Goal: Task Accomplishment & Management: Manage account settings

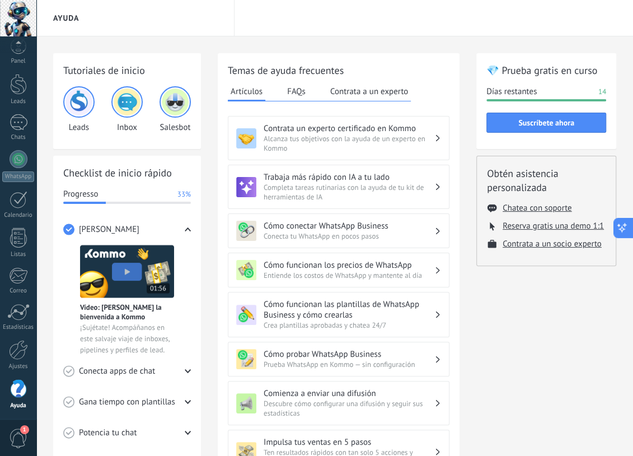
click at [620, 228] on icon at bounding box center [622, 228] width 12 height 12
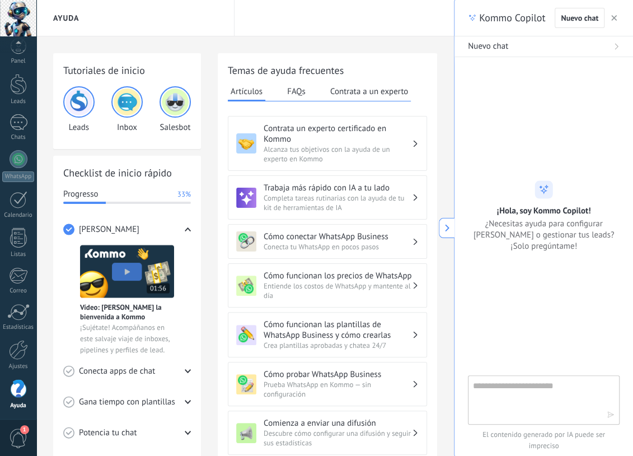
click at [443, 229] on icon at bounding box center [447, 228] width 8 height 8
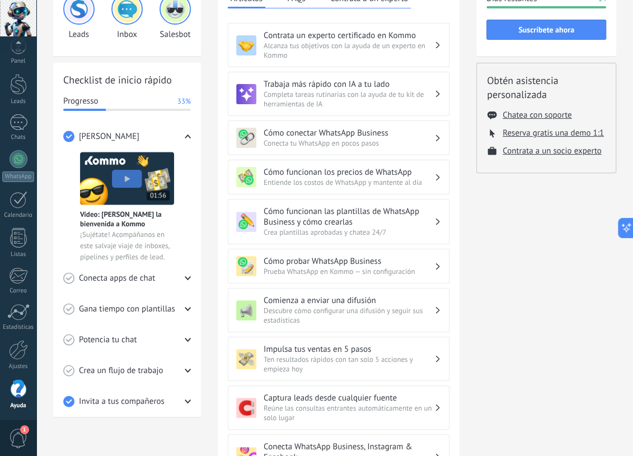
scroll to position [112, 0]
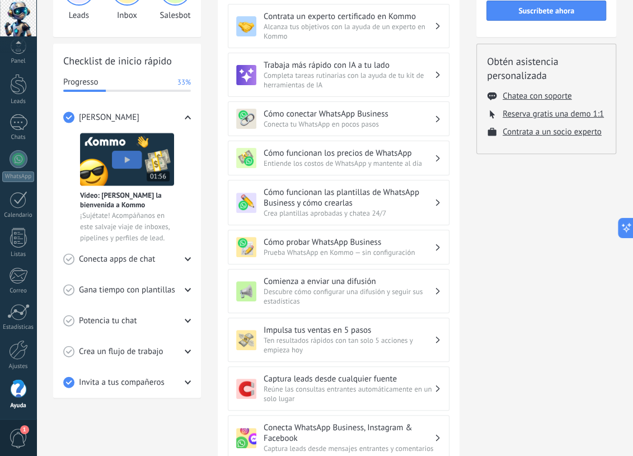
click at [185, 287] on icon at bounding box center [188, 290] width 6 height 6
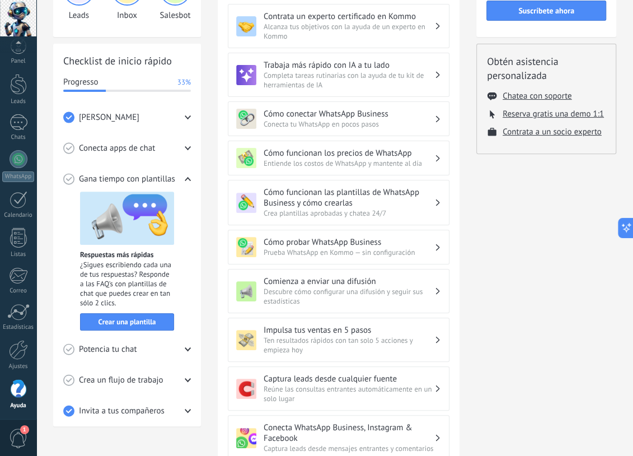
click at [189, 347] on icon at bounding box center [188, 349] width 6 height 6
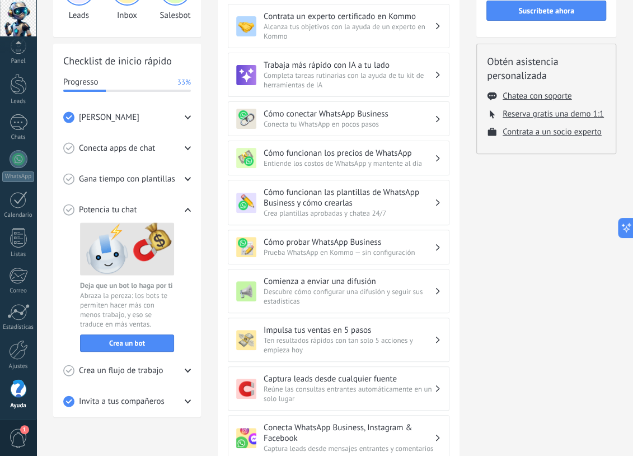
click at [194, 368] on div "Checklist de inicio rápido Progresso 33% Conoce Kommo Vídeo: Dale la bienvenida…" at bounding box center [127, 230] width 148 height 373
click at [183, 366] on div "Crea un flujo de trabajo" at bounding box center [127, 370] width 128 height 31
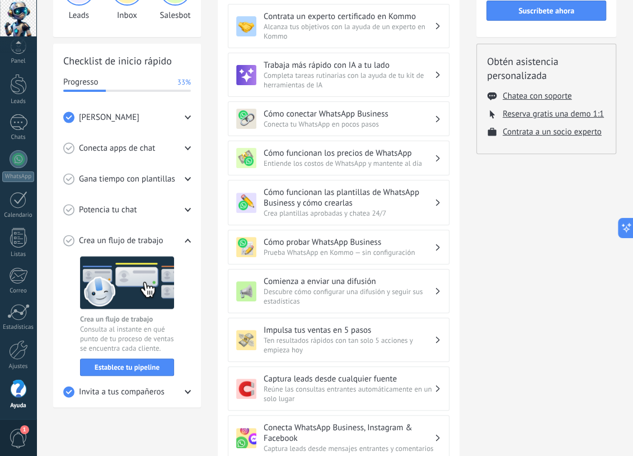
click at [185, 391] on icon at bounding box center [188, 392] width 6 height 6
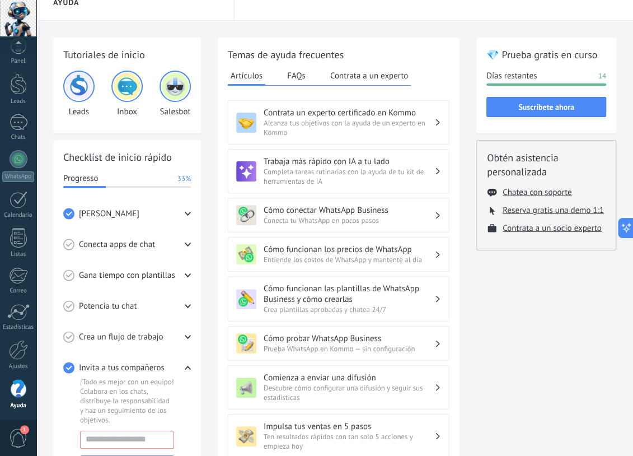
scroll to position [0, 0]
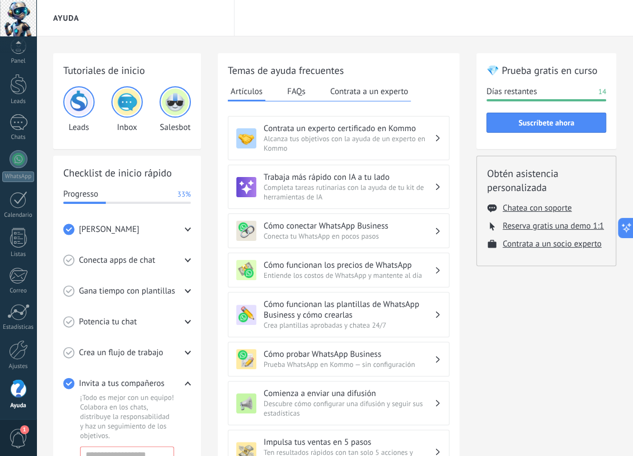
click at [188, 228] on icon at bounding box center [188, 229] width 6 height 6
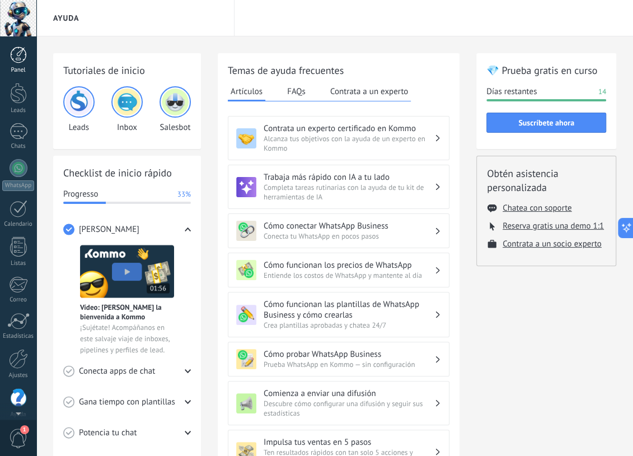
click at [14, 57] on div at bounding box center [18, 54] width 17 height 17
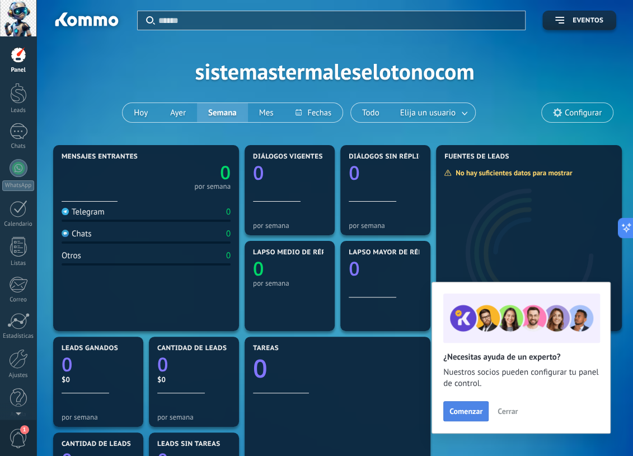
click at [471, 415] on button "Comenzar" at bounding box center [465, 411] width 45 height 20
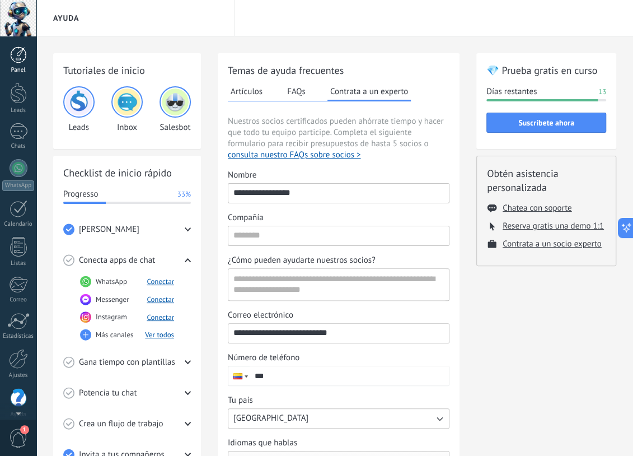
click at [20, 55] on div at bounding box center [18, 54] width 17 height 17
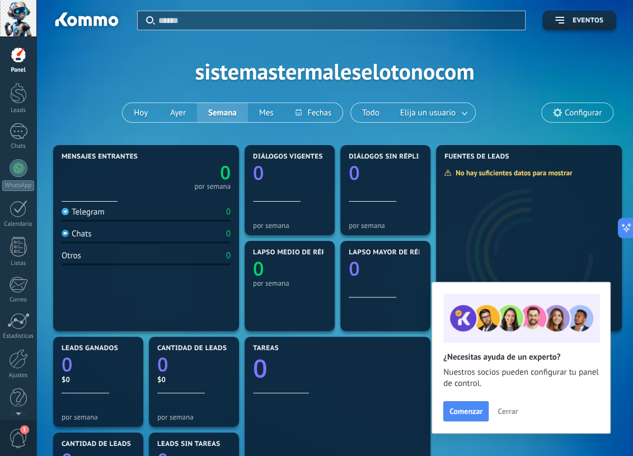
click at [508, 410] on span "Cerrar" at bounding box center [508, 411] width 20 height 8
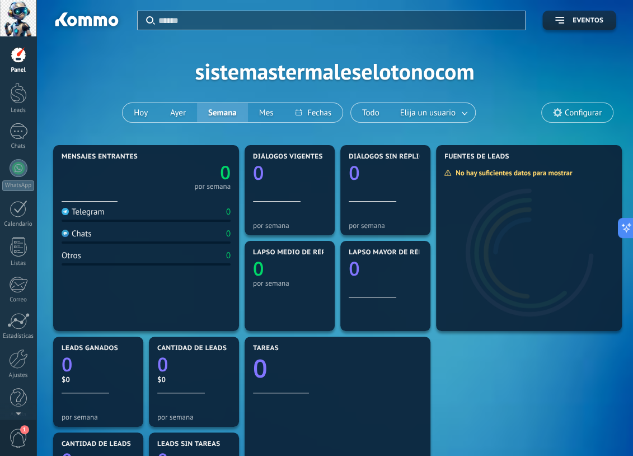
click at [595, 111] on span "Configurar" at bounding box center [583, 113] width 37 height 10
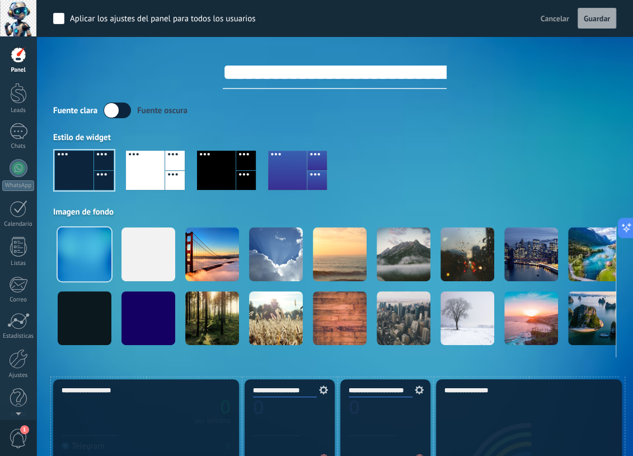
click at [120, 110] on label at bounding box center [117, 110] width 27 height 16
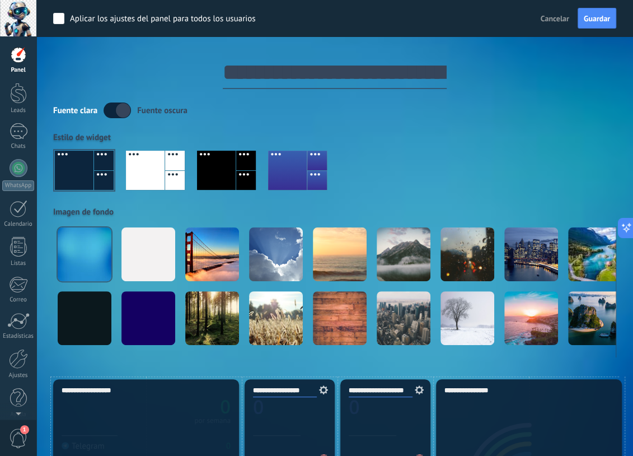
click at [120, 109] on label at bounding box center [117, 110] width 27 height 16
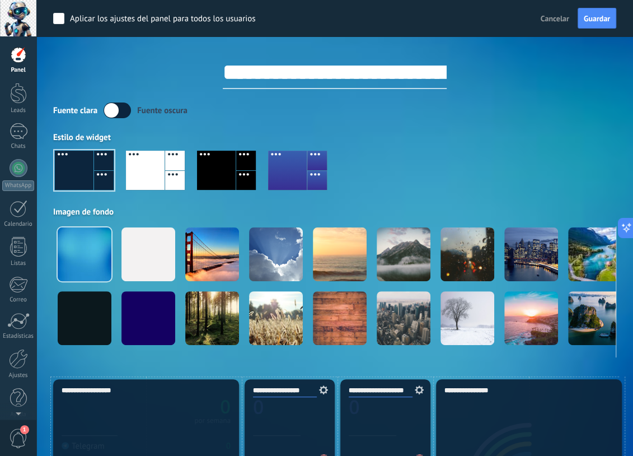
click at [120, 109] on label at bounding box center [117, 110] width 27 height 16
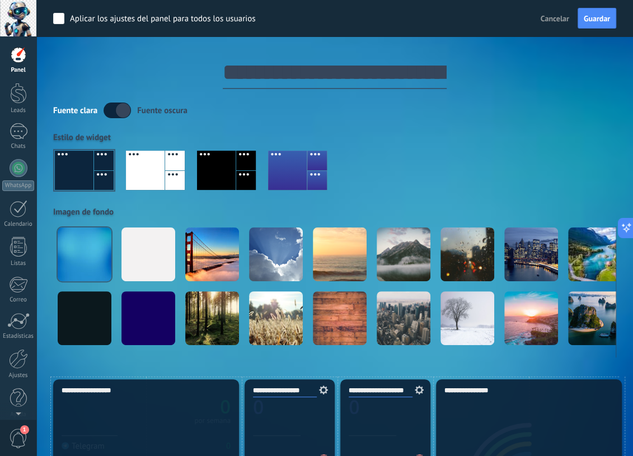
click at [226, 175] on div at bounding box center [216, 170] width 39 height 39
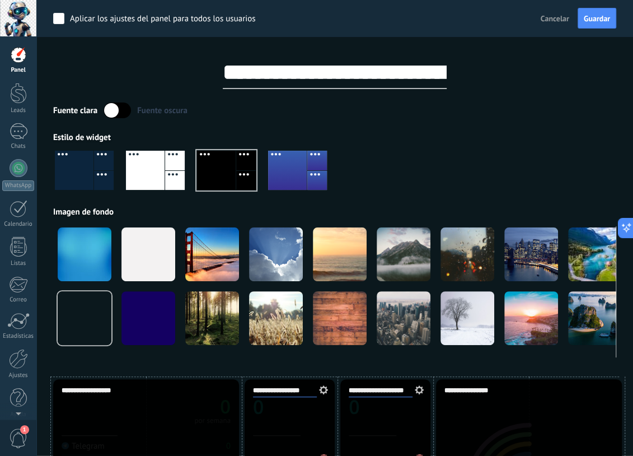
click at [419, 168] on div at bounding box center [334, 175] width 563 height 64
click at [82, 165] on div at bounding box center [74, 170] width 39 height 39
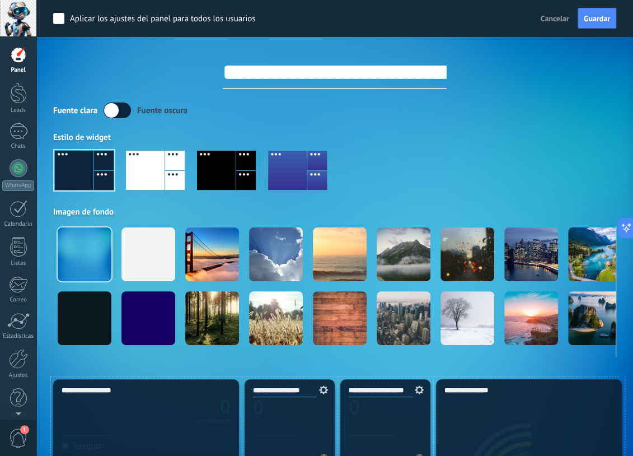
click at [297, 169] on div at bounding box center [287, 170] width 39 height 39
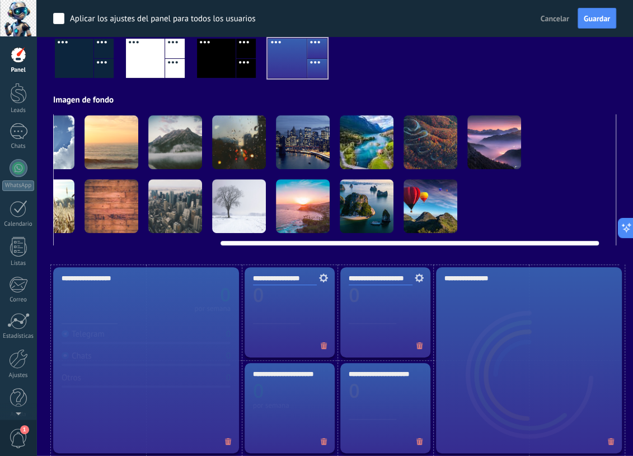
scroll to position [0, 261]
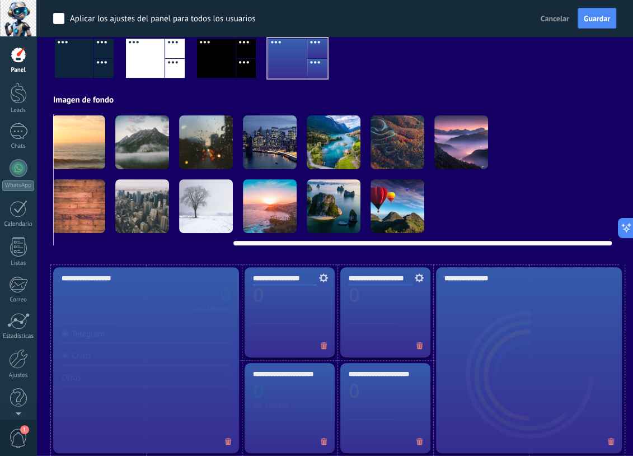
drag, startPoint x: 415, startPoint y: 243, endPoint x: 609, endPoint y: 244, distance: 193.7
click at [609, 244] on div at bounding box center [422, 243] width 378 height 4
click at [515, 195] on video at bounding box center [525, 206] width 54 height 54
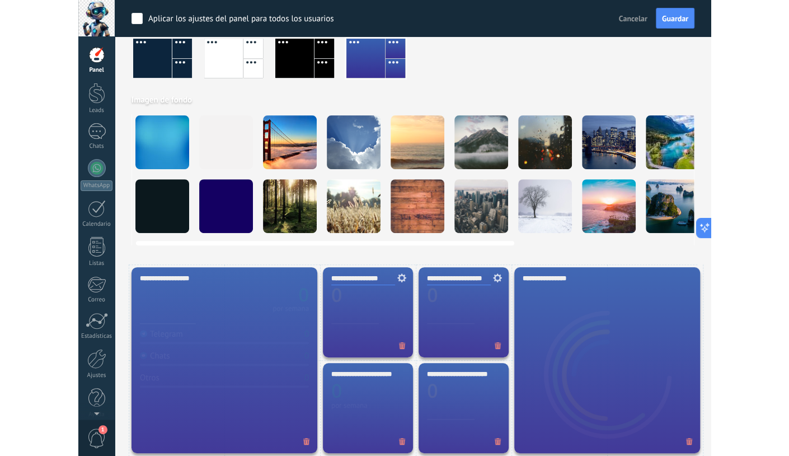
scroll to position [0, 0]
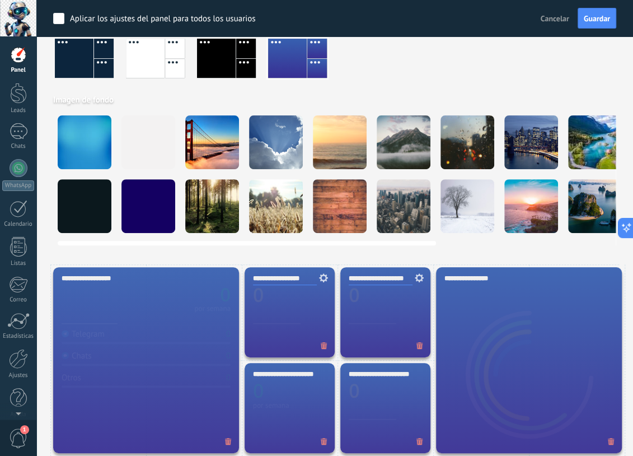
drag, startPoint x: 521, startPoint y: 244, endPoint x: 335, endPoint y: 237, distance: 186.6
click at [317, 244] on div at bounding box center [247, 243] width 378 height 4
click at [462, 130] on div at bounding box center [468, 142] width 54 height 54
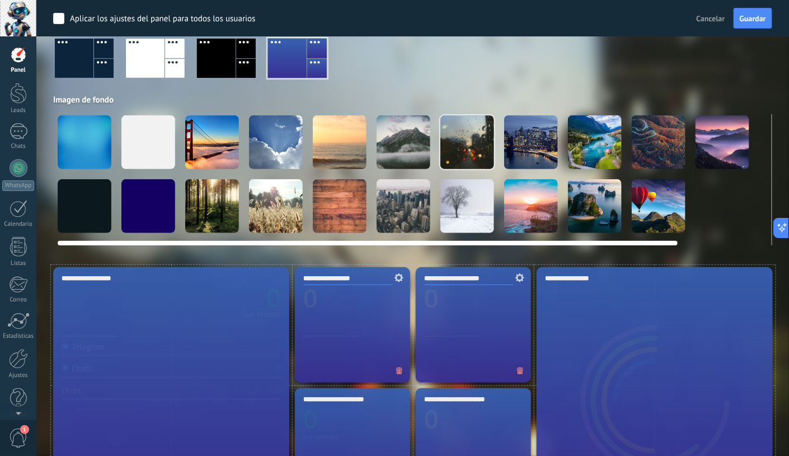
click at [633, 138] on div at bounding box center [723, 142] width 54 height 54
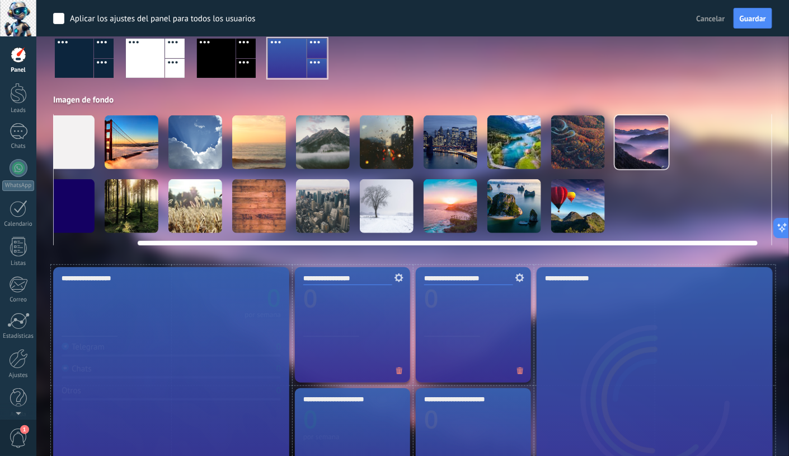
scroll to position [0, 105]
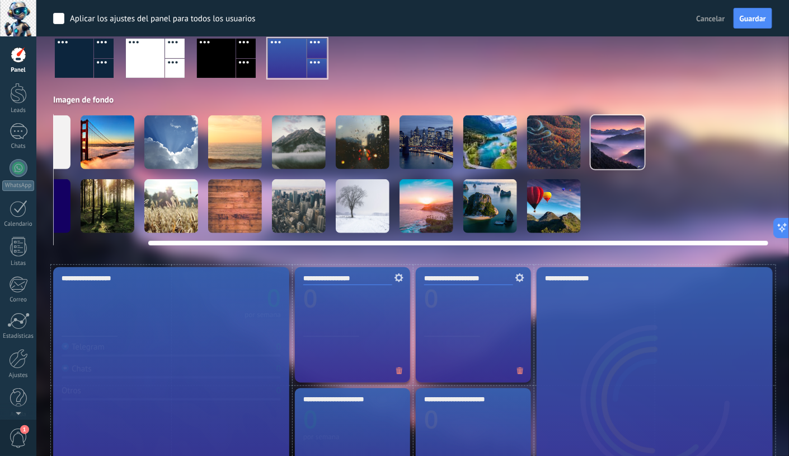
drag, startPoint x: 658, startPoint y: 243, endPoint x: 762, endPoint y: 241, distance: 104.2
click at [633, 241] on div at bounding box center [458, 243] width 620 height 4
click at [633, 205] on video at bounding box center [682, 206] width 54 height 54
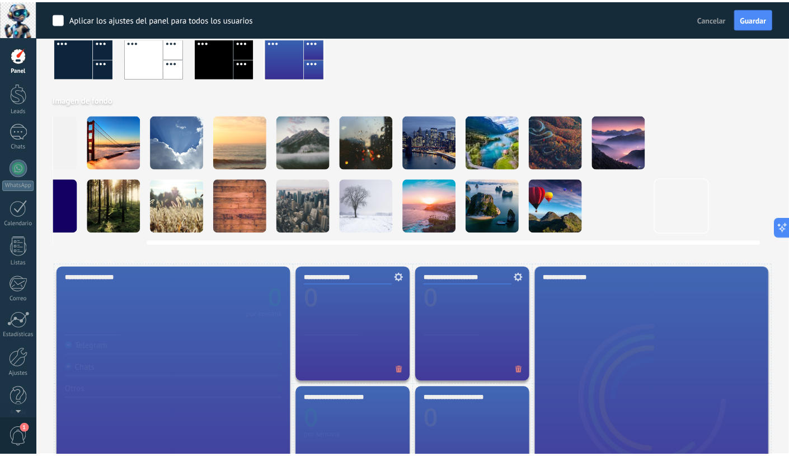
scroll to position [0, 96]
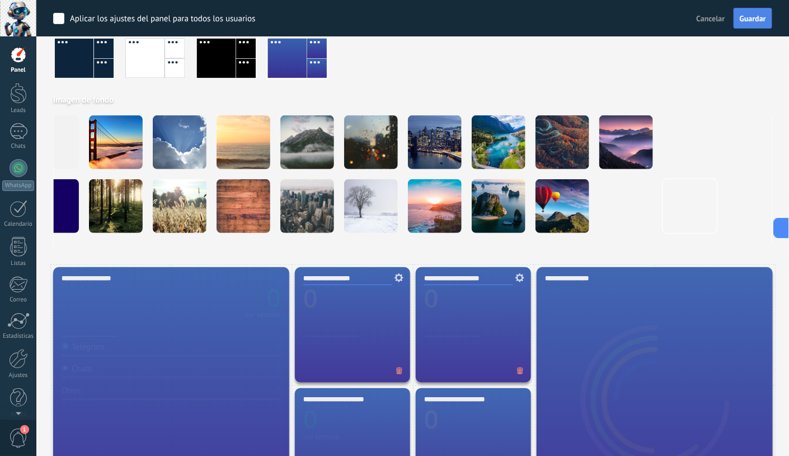
click at [633, 23] on button "Guardar" at bounding box center [753, 18] width 39 height 21
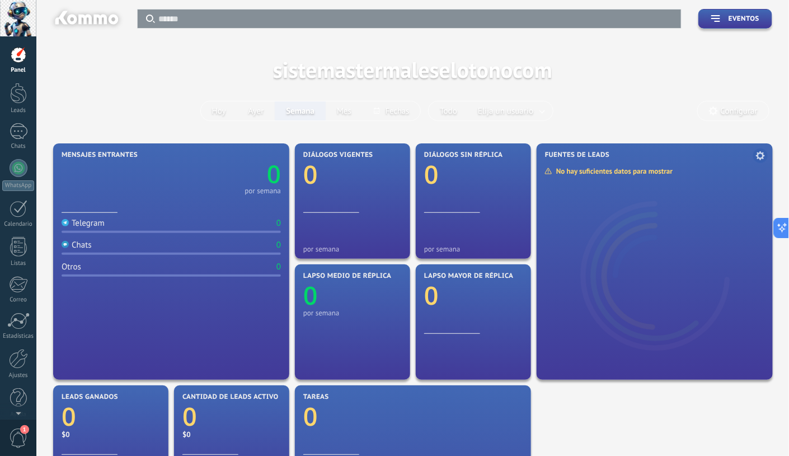
scroll to position [0, 0]
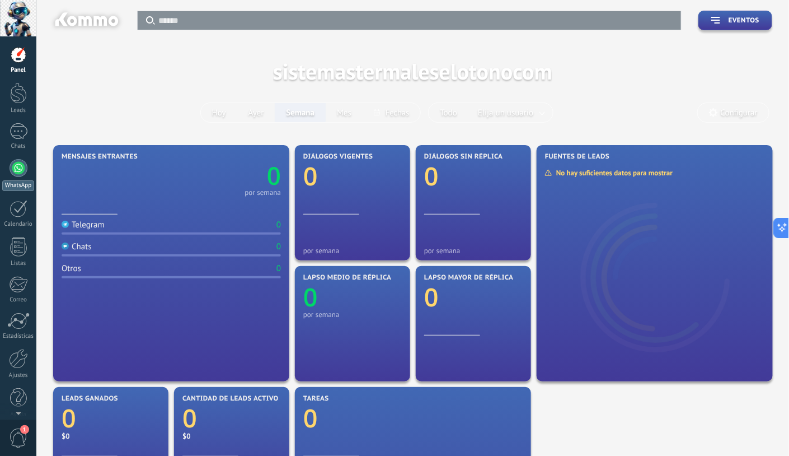
click at [18, 169] on div at bounding box center [19, 168] width 18 height 18
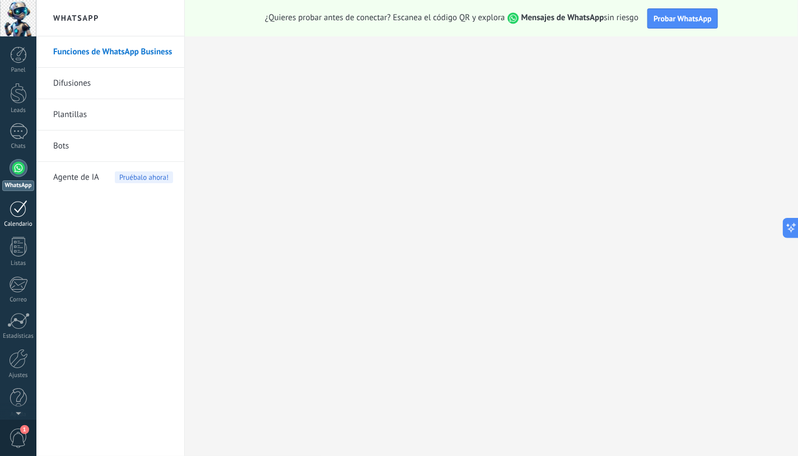
click at [27, 207] on link "Calendario" at bounding box center [18, 214] width 36 height 28
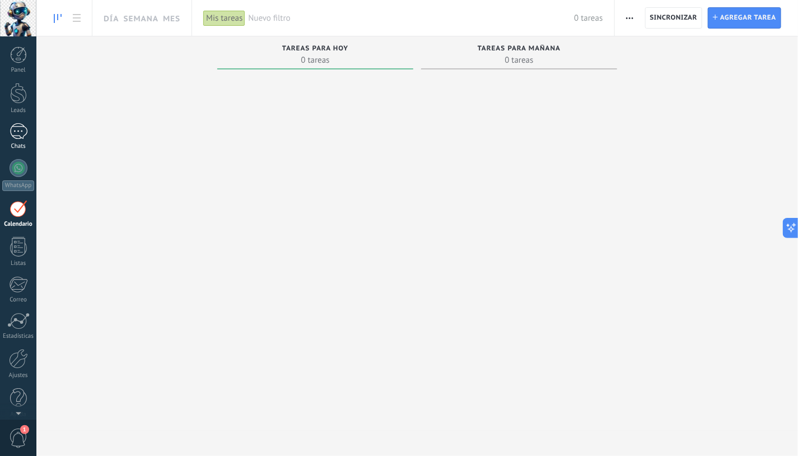
click at [21, 133] on div at bounding box center [19, 131] width 18 height 16
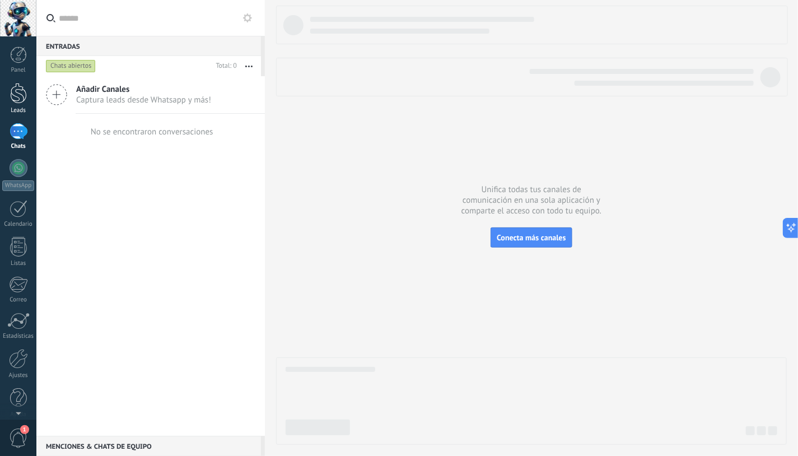
click at [19, 97] on div at bounding box center [18, 93] width 17 height 21
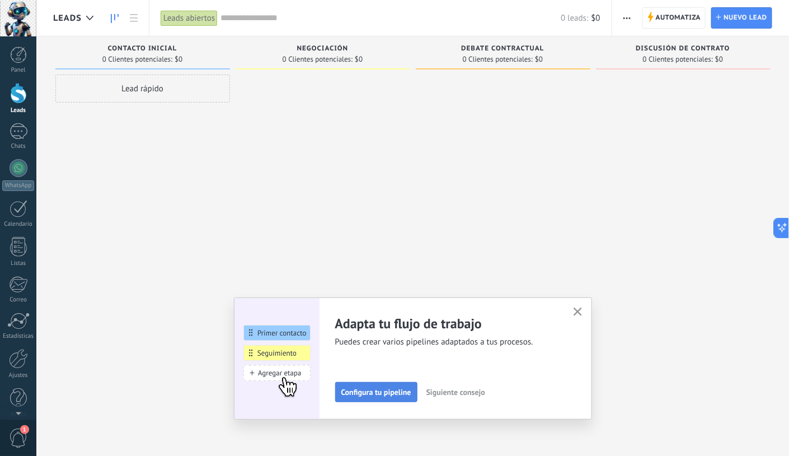
click at [401, 392] on span "Configura tu pipeline" at bounding box center [377, 392] width 70 height 8
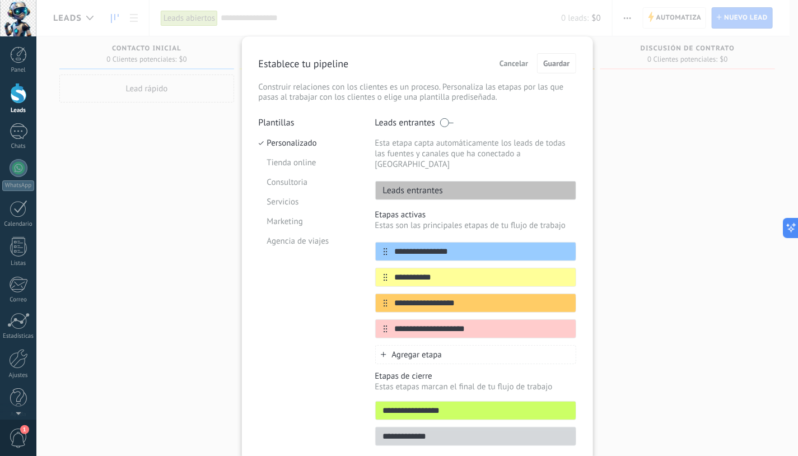
click at [515, 64] on span "Cancelar" at bounding box center [513, 63] width 29 height 8
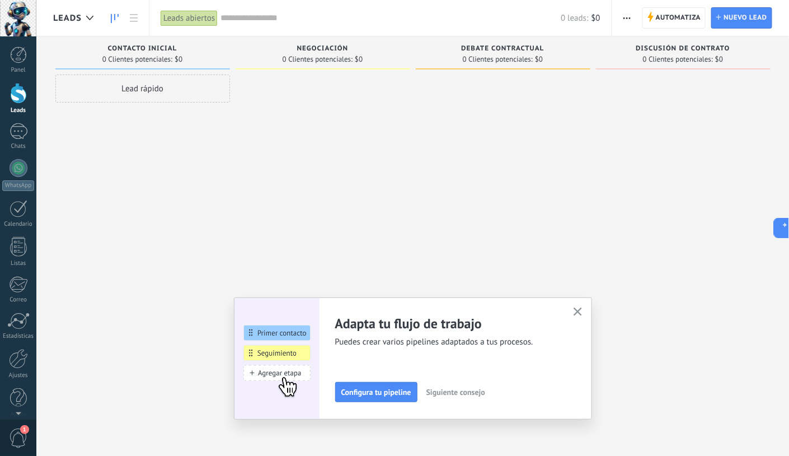
click at [582, 311] on use "button" at bounding box center [578, 311] width 8 height 8
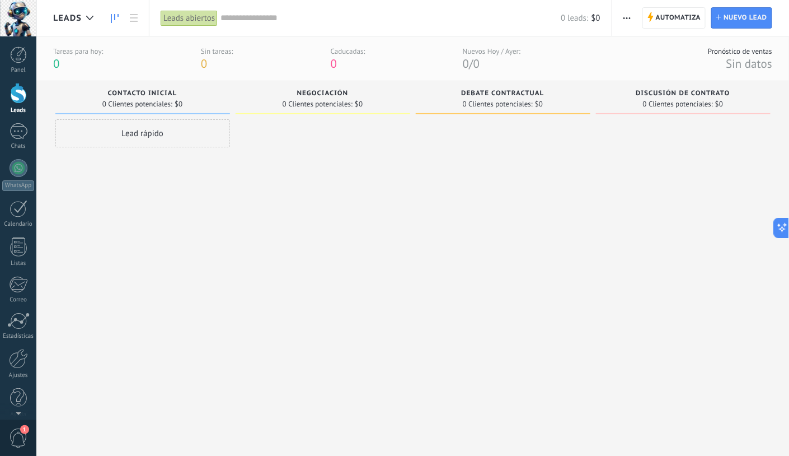
click at [633, 97] on div "Discusión de contrato" at bounding box center [683, 95] width 163 height 10
click at [541, 95] on span "Debate contractual" at bounding box center [502, 94] width 83 height 8
click at [629, 16] on span "button" at bounding box center [627, 17] width 7 height 21
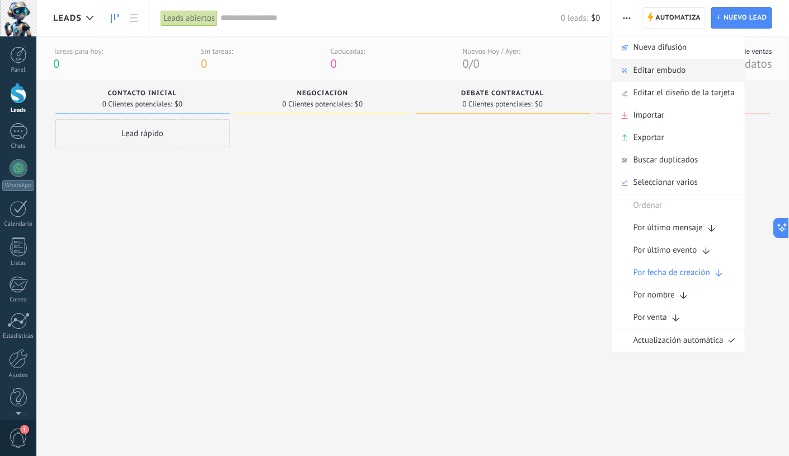
click at [633, 70] on span "Editar embudo" at bounding box center [660, 70] width 53 height 22
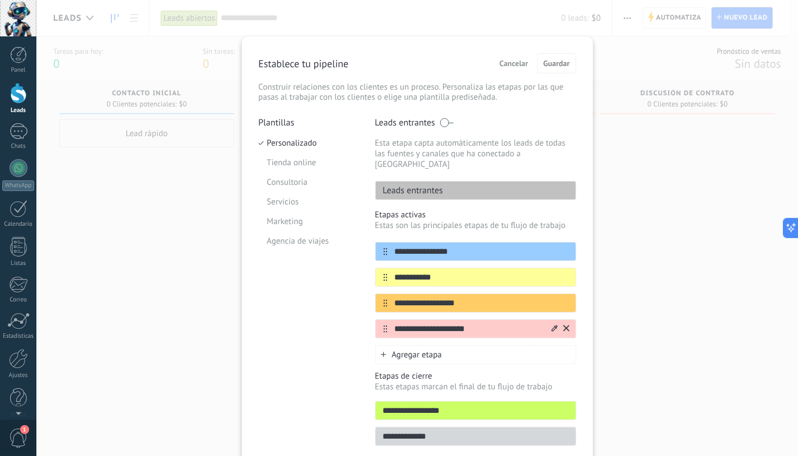
click at [551, 325] on icon at bounding box center [554, 328] width 6 height 7
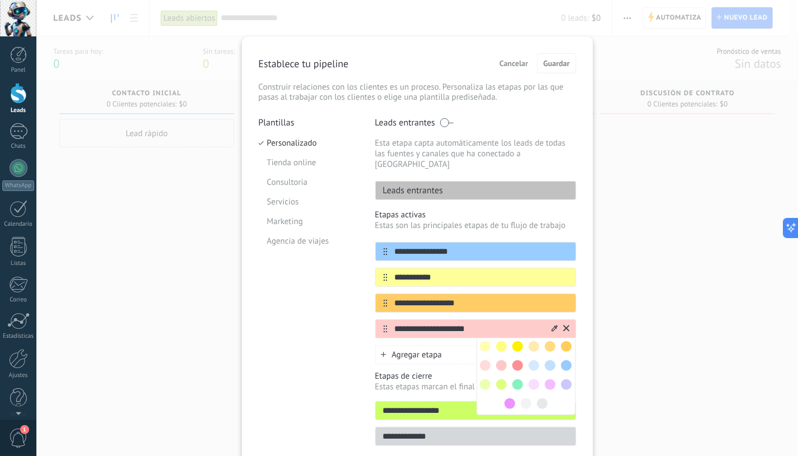
click at [534, 323] on input "**********" at bounding box center [468, 329] width 162 height 12
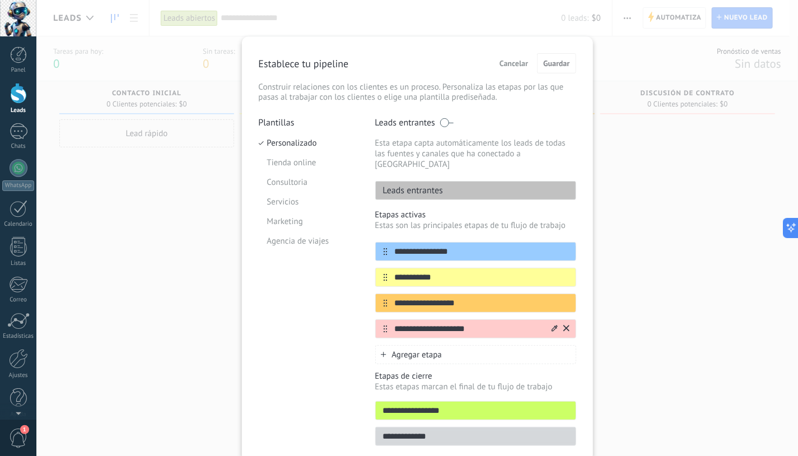
drag, startPoint x: 531, startPoint y: 316, endPoint x: 394, endPoint y: 316, distance: 137.7
click at [394, 323] on input "**********" at bounding box center [468, 329] width 162 height 12
type input "********"
click at [552, 62] on span "Guardar" at bounding box center [556, 63] width 26 height 8
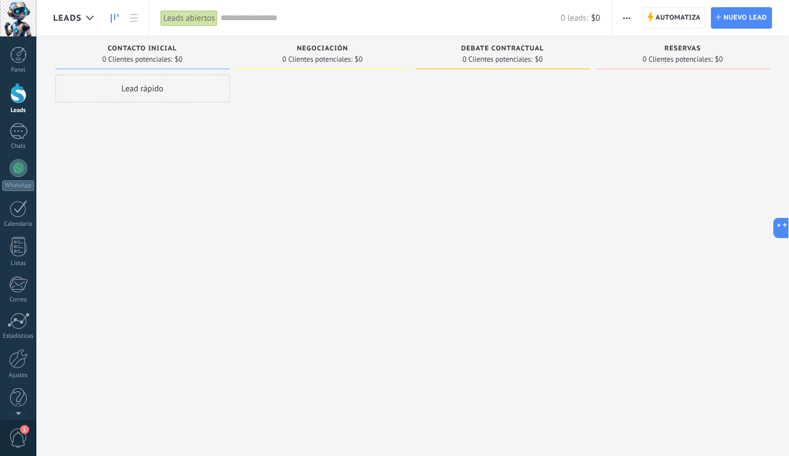
click at [630, 21] on span "button" at bounding box center [627, 17] width 7 height 21
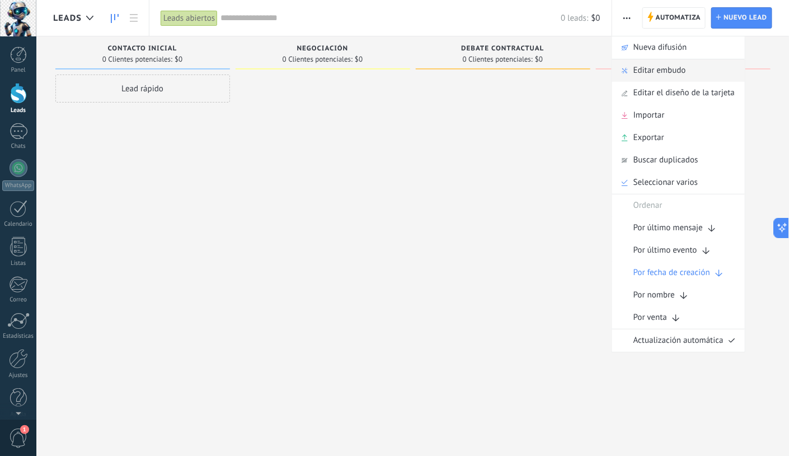
click at [633, 68] on span "Editar embudo" at bounding box center [660, 70] width 53 height 22
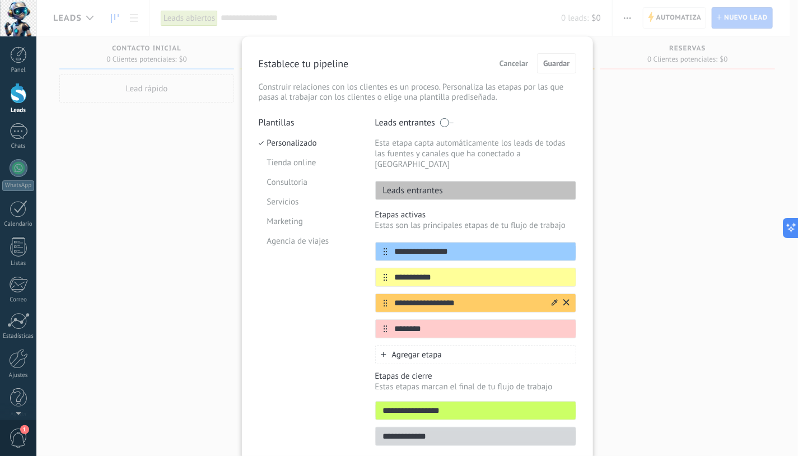
drag, startPoint x: 464, startPoint y: 293, endPoint x: 391, endPoint y: 292, distance: 72.8
click at [391, 297] on input "**********" at bounding box center [468, 303] width 162 height 12
type input "*********"
click at [555, 63] on span "Guardar" at bounding box center [556, 63] width 26 height 8
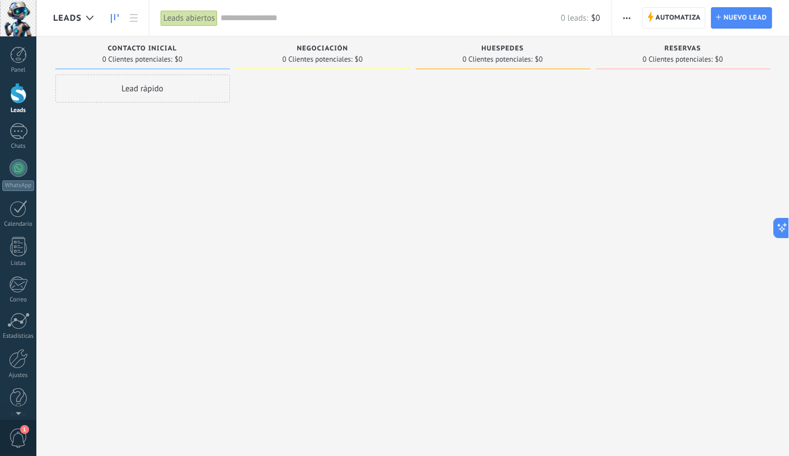
click at [314, 47] on span "Negociación" at bounding box center [323, 49] width 52 height 8
click at [632, 17] on button "button" at bounding box center [627, 17] width 16 height 21
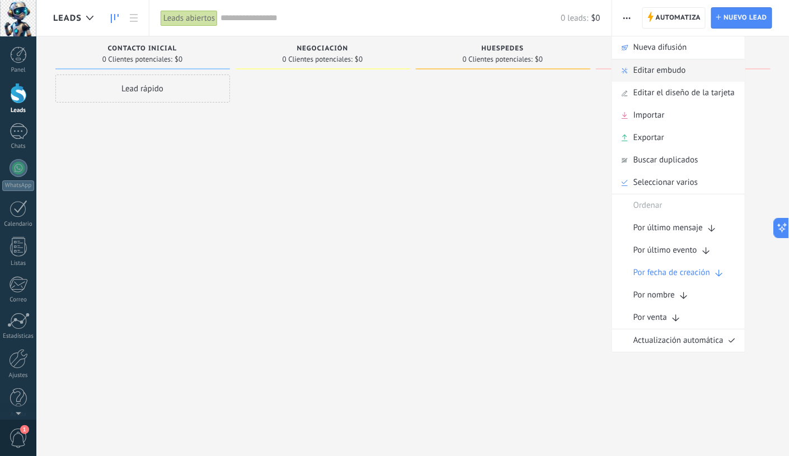
click at [633, 70] on span "Editar embudo" at bounding box center [660, 70] width 53 height 22
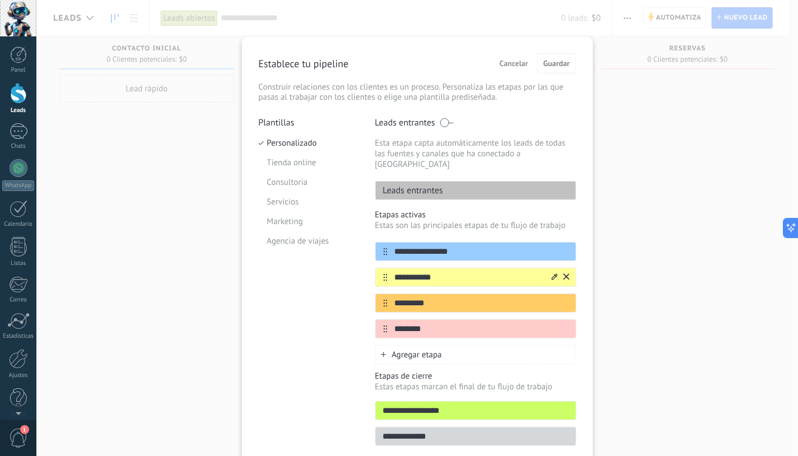
drag, startPoint x: 453, startPoint y: 268, endPoint x: 385, endPoint y: 265, distance: 68.9
click at [385, 268] on div "**********" at bounding box center [475, 277] width 201 height 19
type input "*"
type input "*******"
drag, startPoint x: 453, startPoint y: 239, endPoint x: 380, endPoint y: 237, distance: 73.9
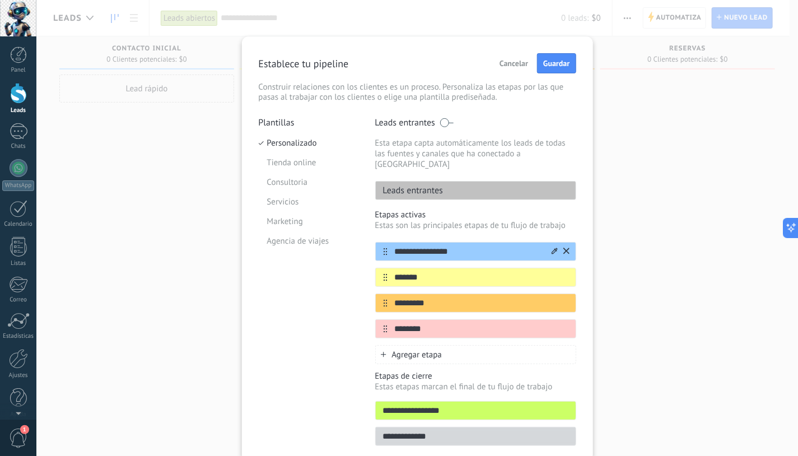
click at [380, 242] on div "**********" at bounding box center [475, 251] width 201 height 19
click at [397, 246] on input "********" at bounding box center [468, 252] width 162 height 12
type input "********"
click at [555, 68] on button "Guardar" at bounding box center [556, 63] width 39 height 20
